Goal: Check status: Check status

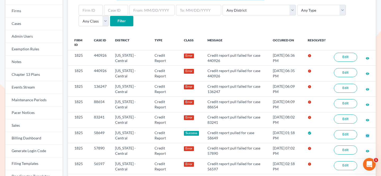
scroll to position [51, 0]
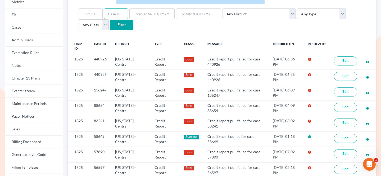
click at [114, 14] on input "text" at bounding box center [116, 13] width 24 height 11
paste input "437092"
type input "437092"
click at [110, 20] on input "Filter" at bounding box center [121, 25] width 23 height 11
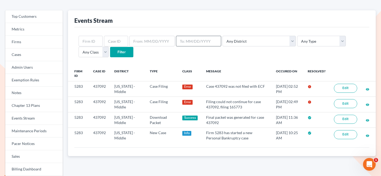
scroll to position [24, 0]
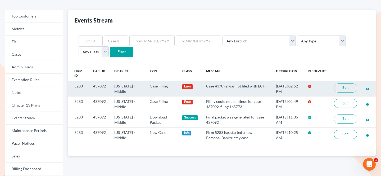
click at [347, 90] on link "Edit" at bounding box center [345, 87] width 23 height 9
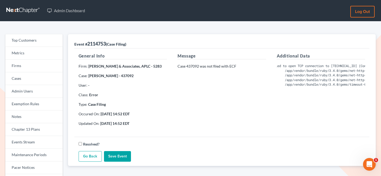
scroll to position [0, 6]
